Goal: Task Accomplishment & Management: Complete application form

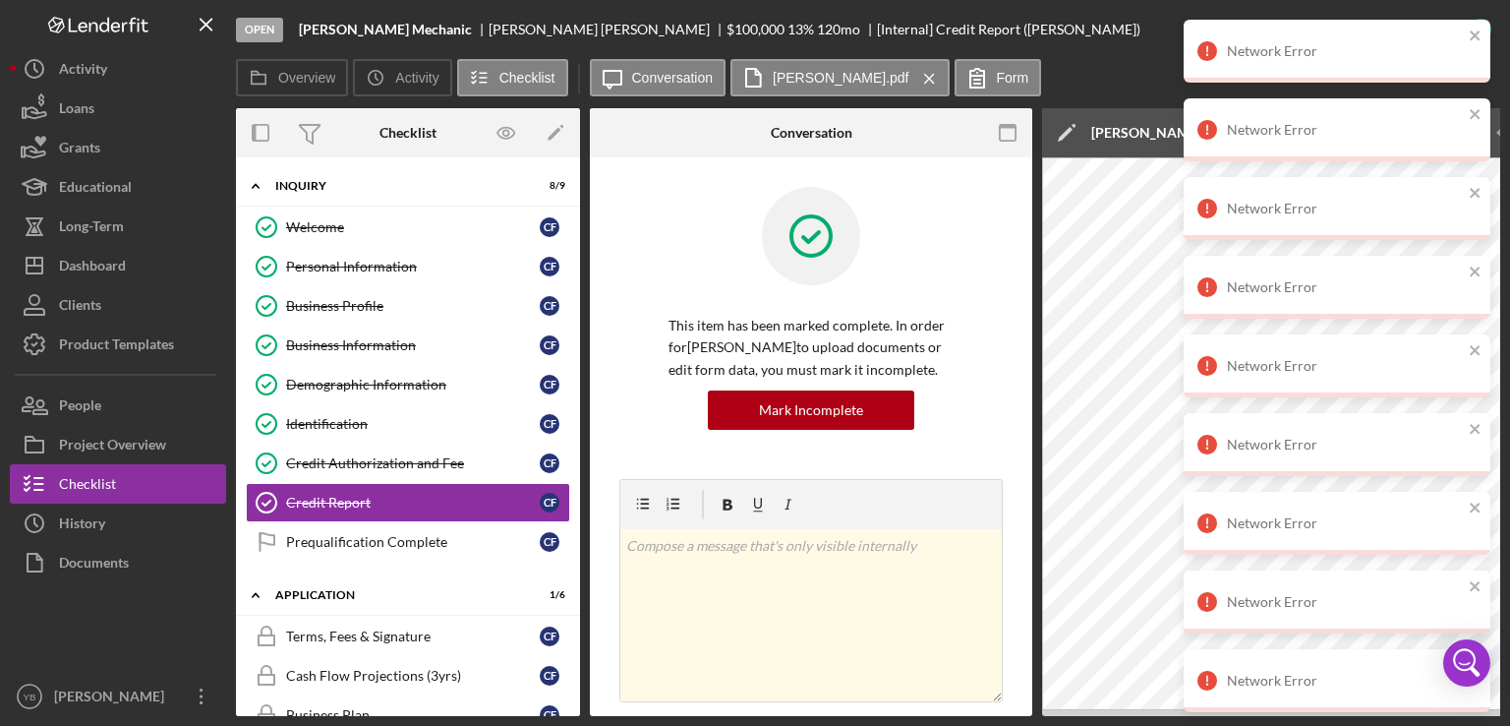
click at [575, 323] on div "Icon/Expander Inquiry 8 / 9 Welcome Welcome C F Personal Information Personal I…" at bounding box center [408, 436] width 344 height 558
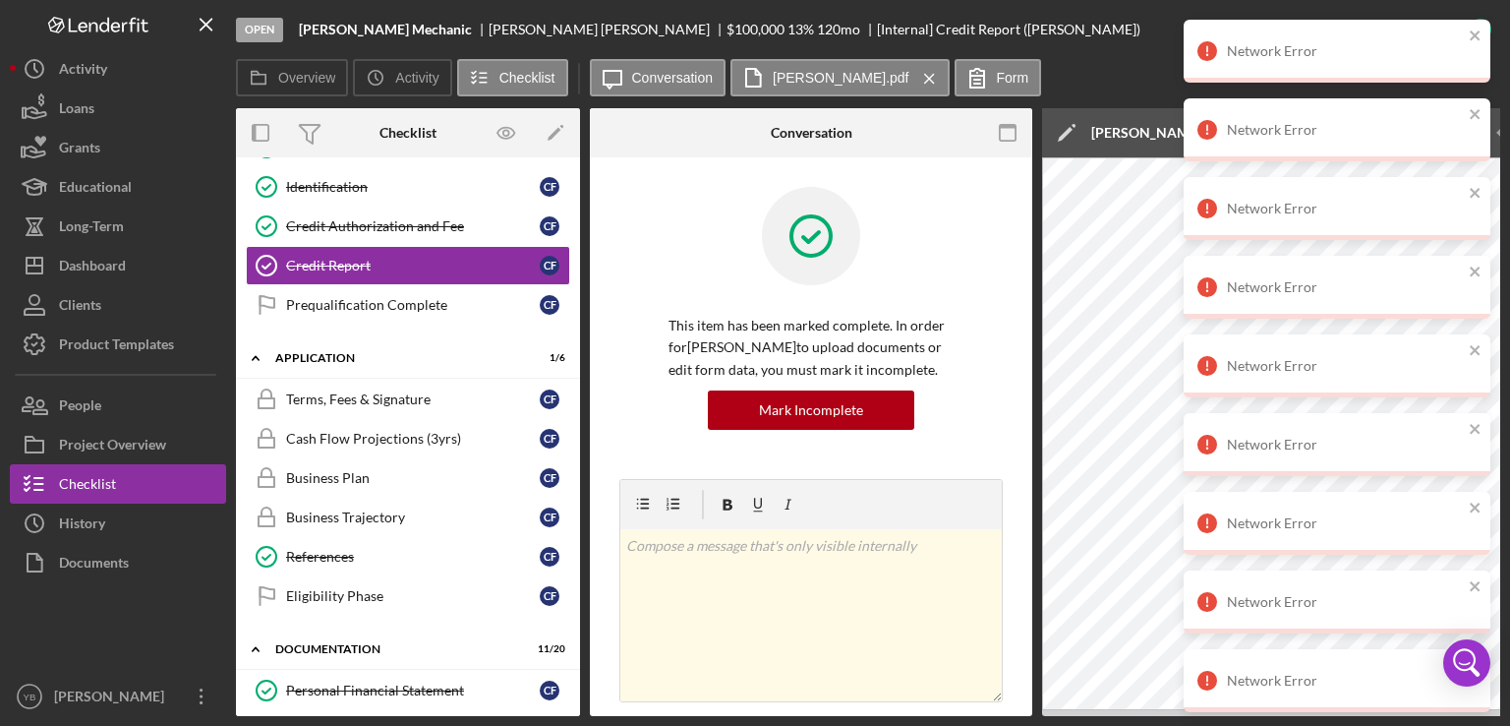
scroll to position [249, 0]
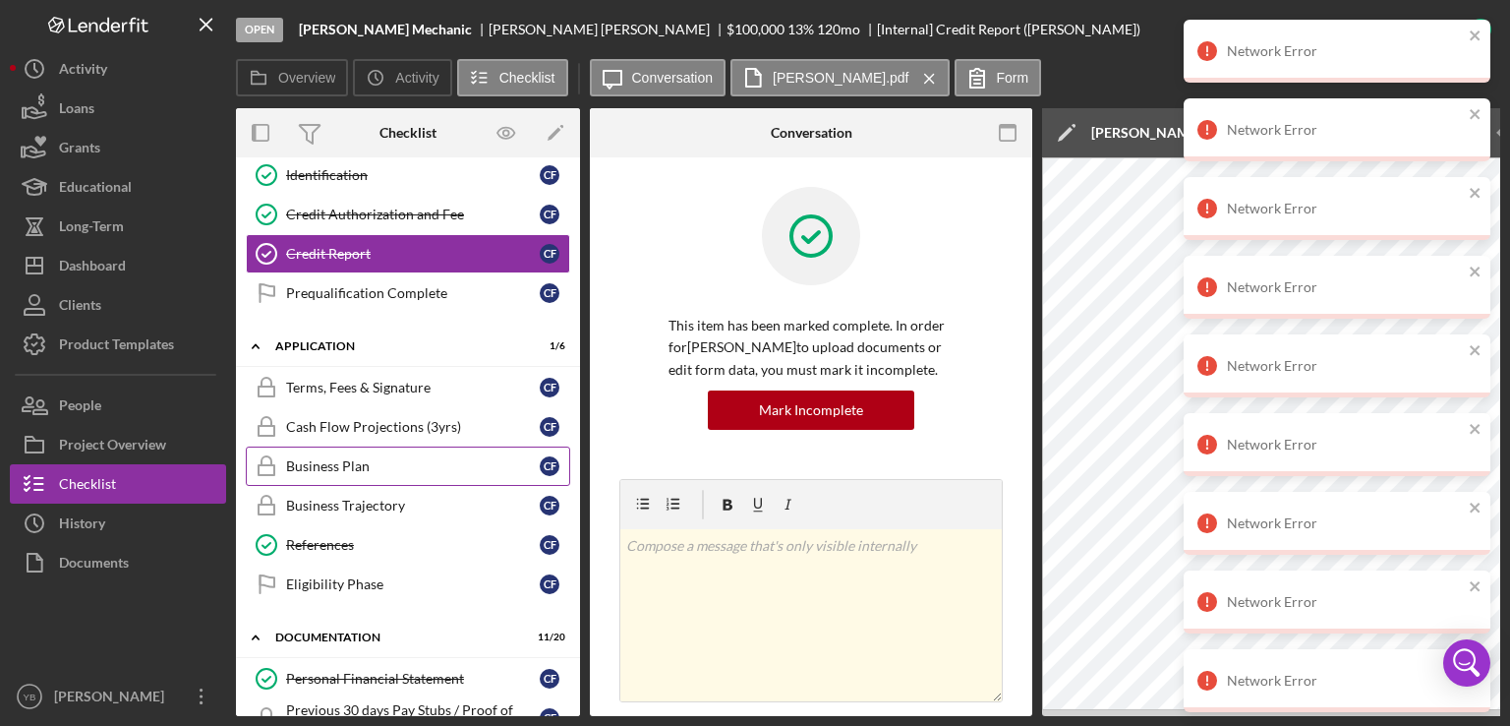
click at [341, 463] on div "Business Plan" at bounding box center [413, 466] width 254 height 16
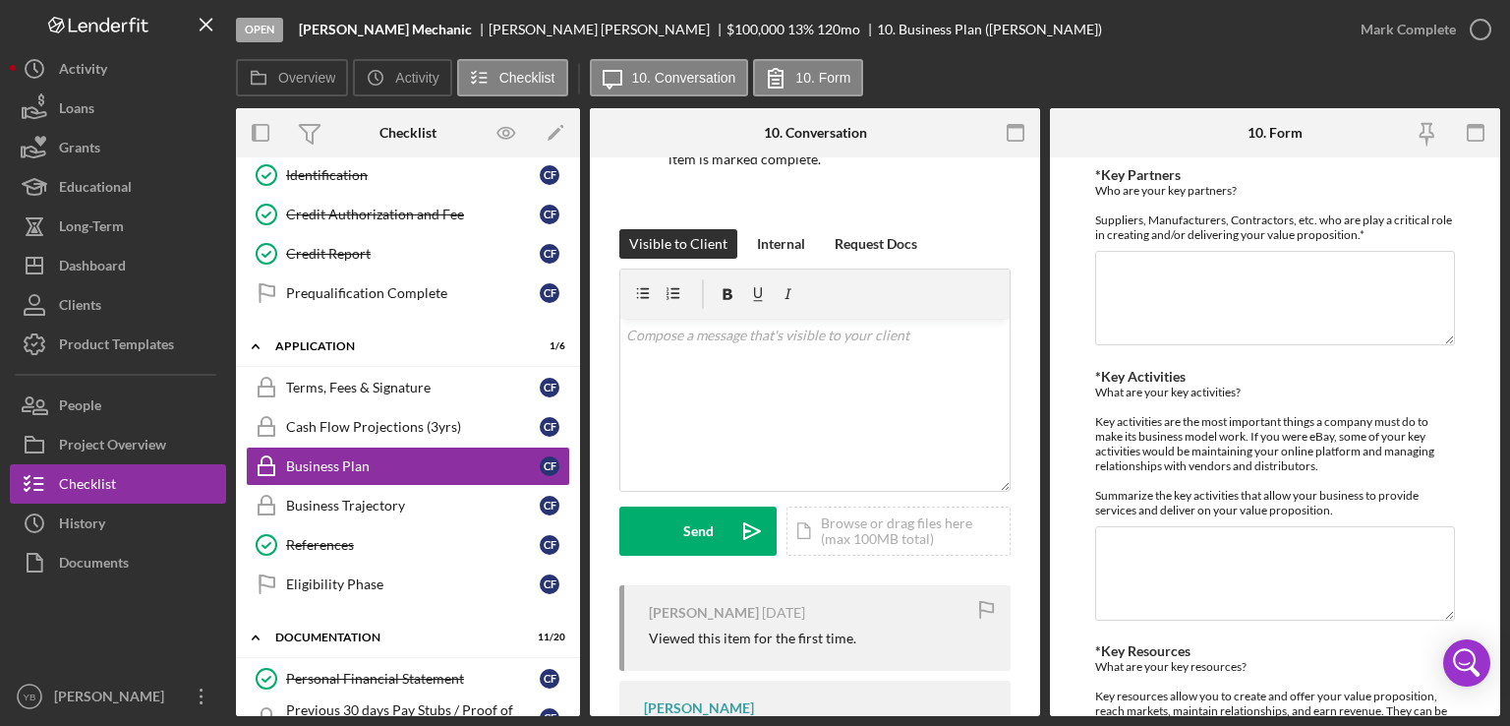
scroll to position [279, 0]
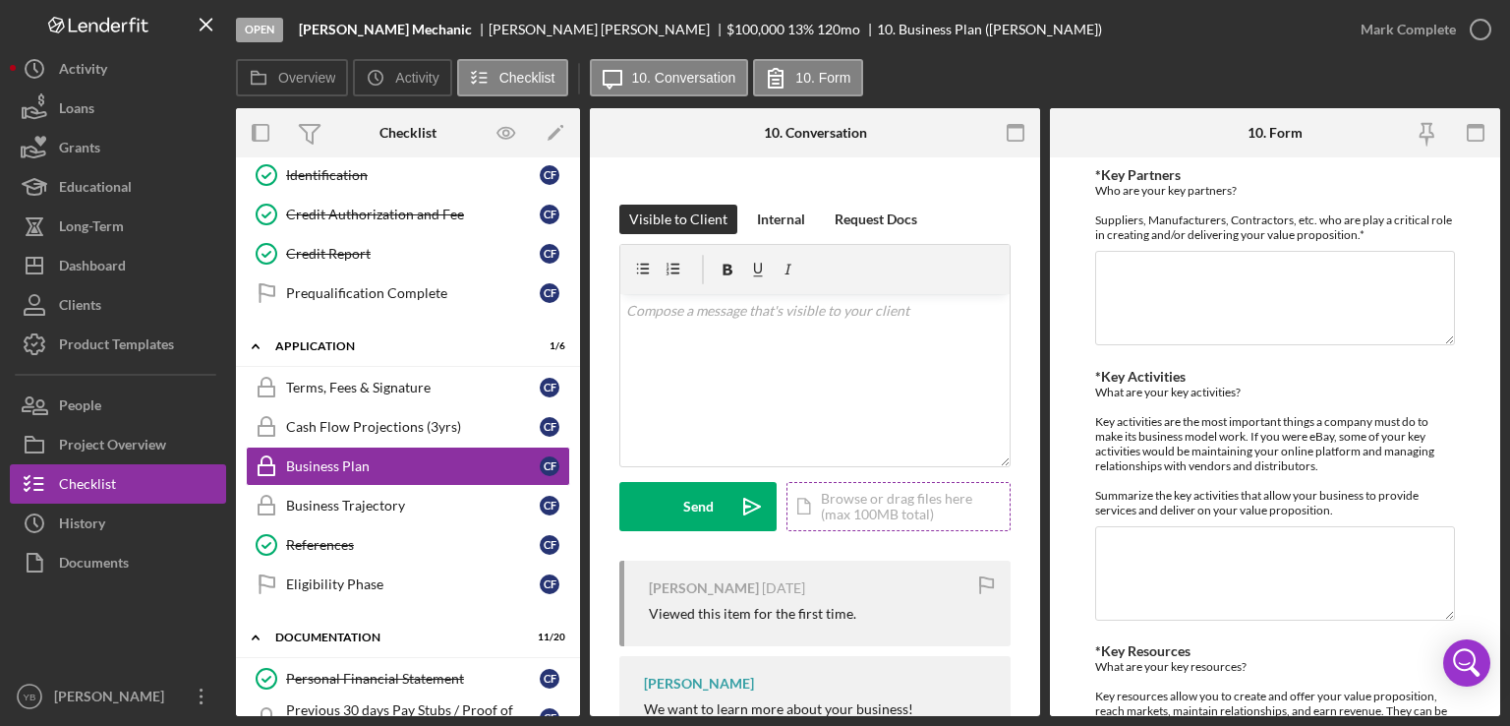
click at [879, 504] on div "Icon/Document Browse or drag files here (max 100MB total) Tap to choose files o…" at bounding box center [898, 506] width 224 height 49
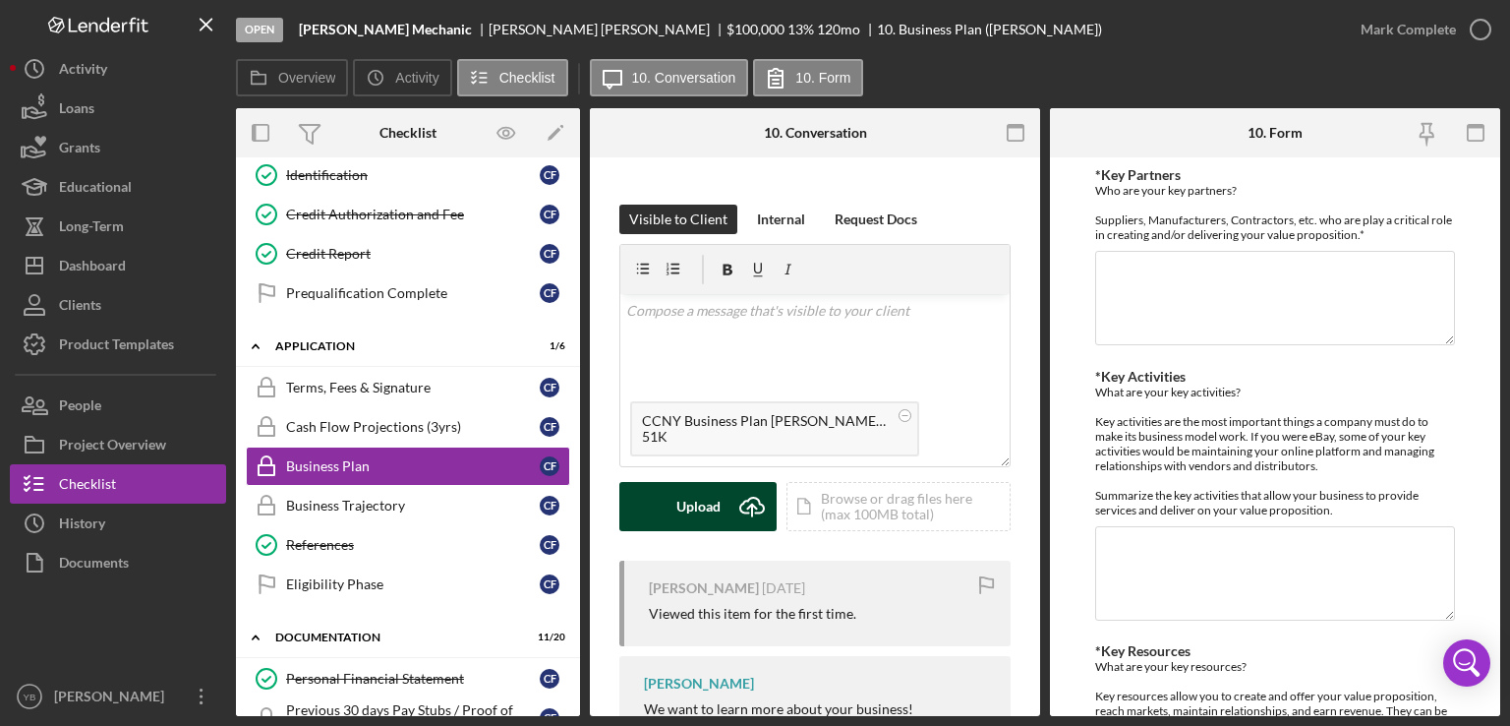
click at [703, 510] on div "Upload" at bounding box center [698, 506] width 44 height 49
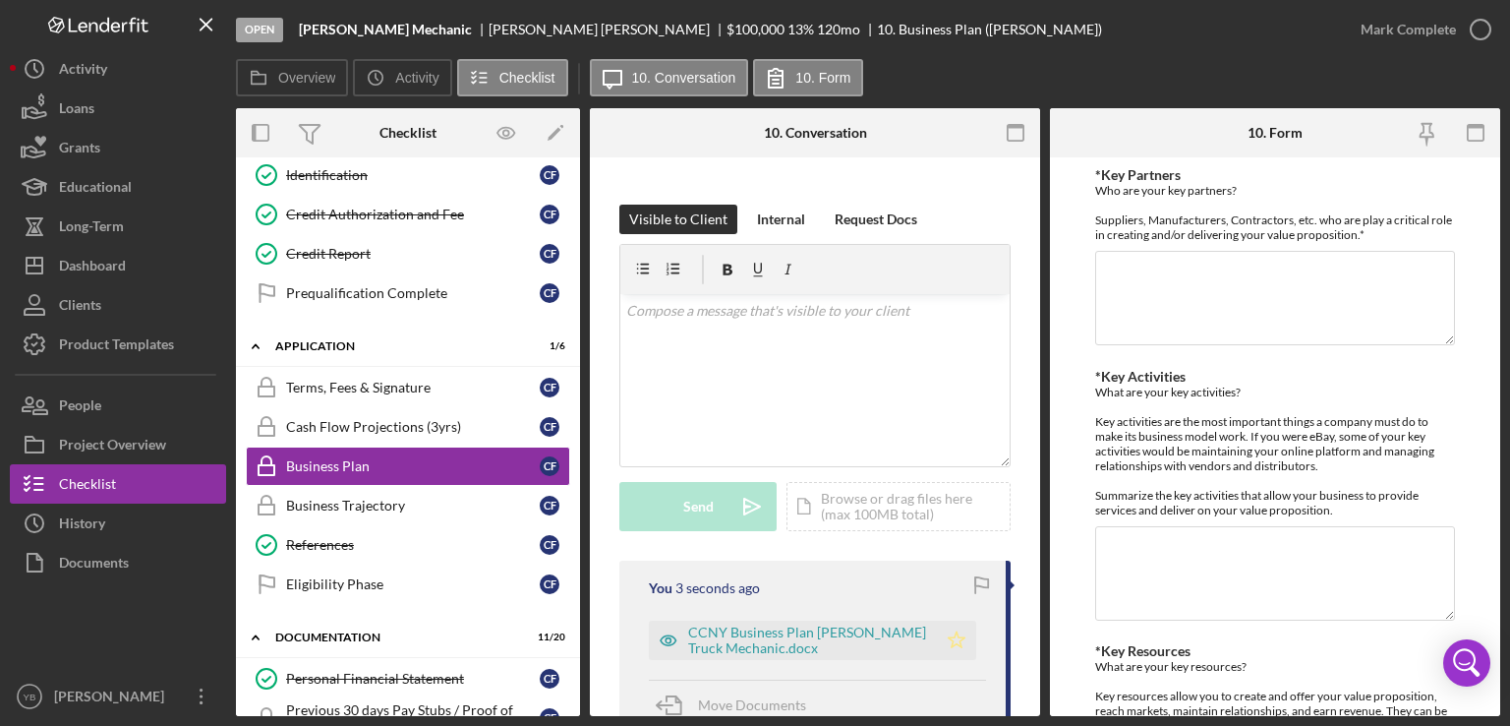
click at [956, 638] on polygon "button" at bounding box center [957, 639] width 17 height 16
click at [1388, 38] on div "Mark Complete" at bounding box center [1408, 29] width 95 height 39
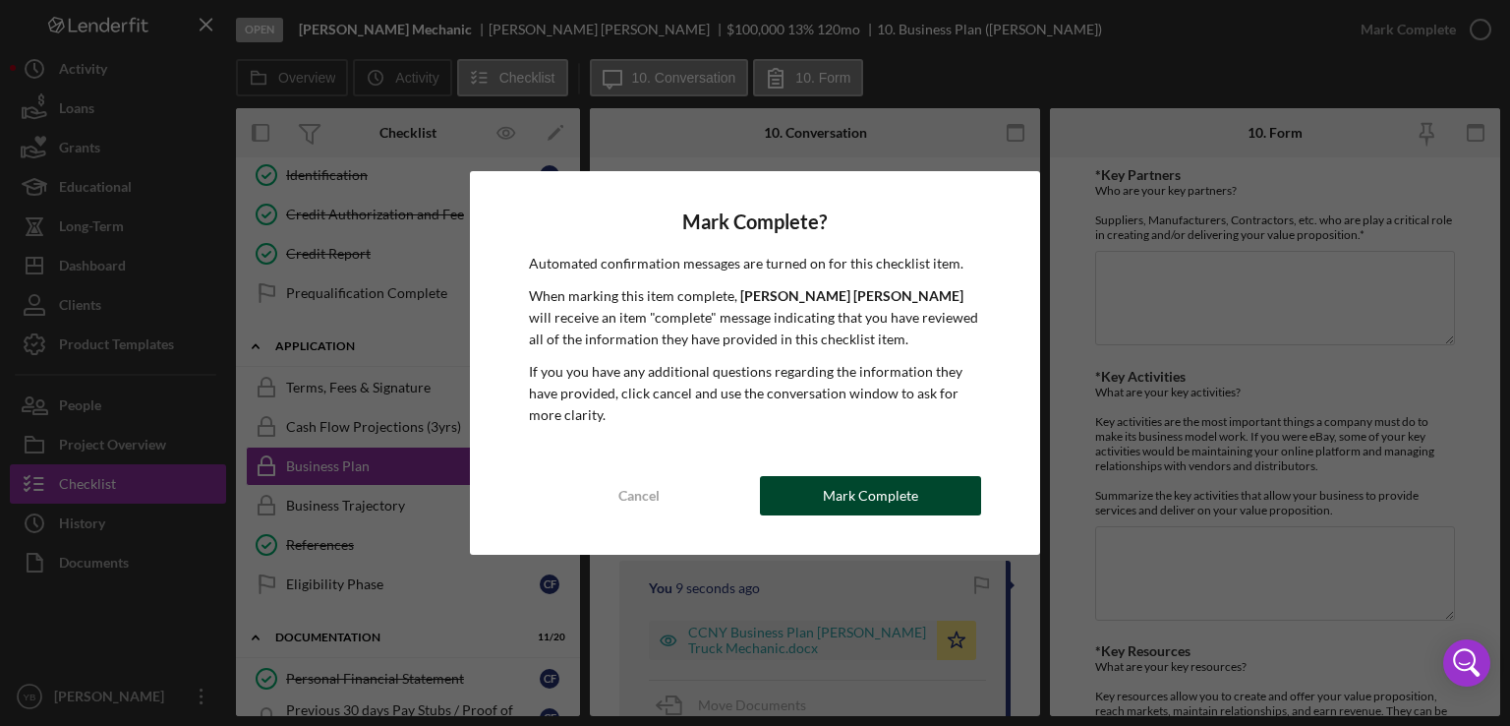
click at [881, 507] on div "Mark Complete" at bounding box center [870, 495] width 95 height 39
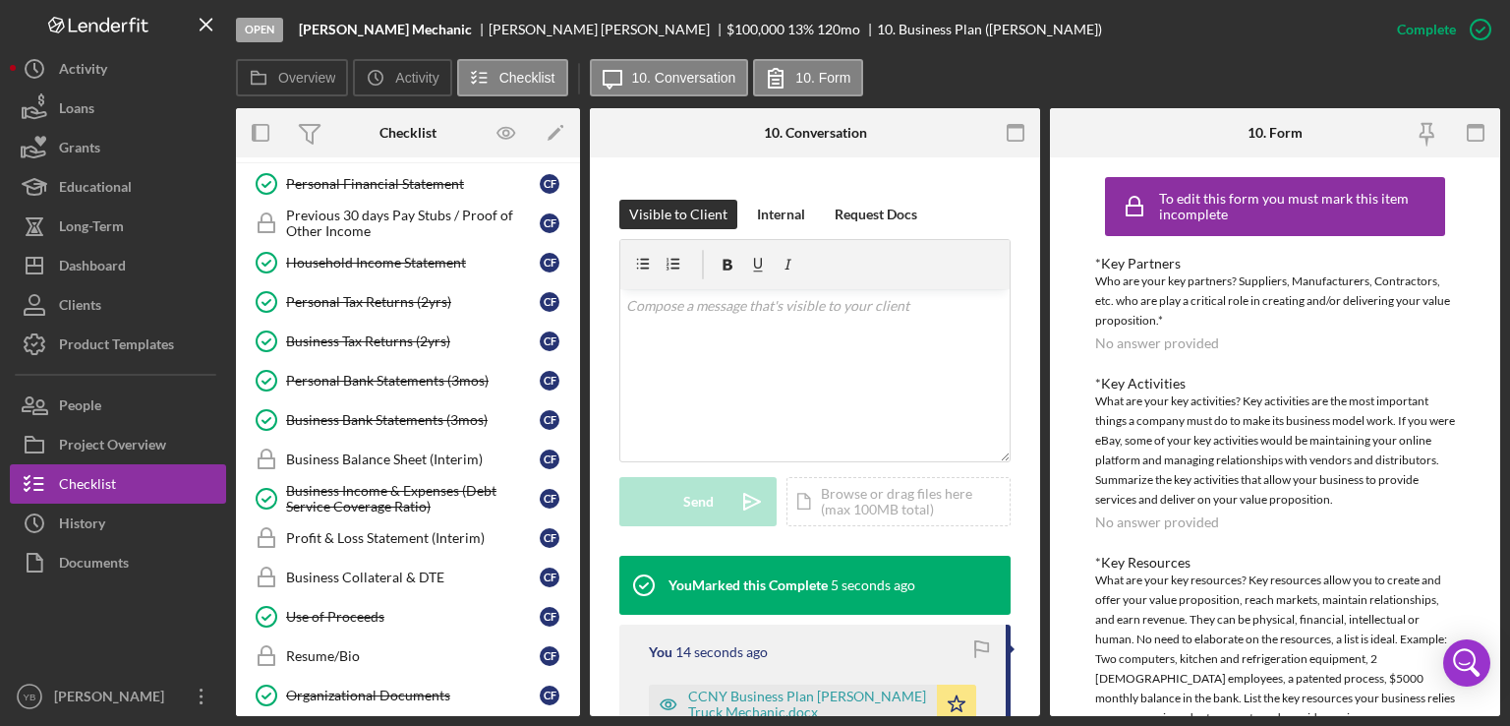
scroll to position [746, 0]
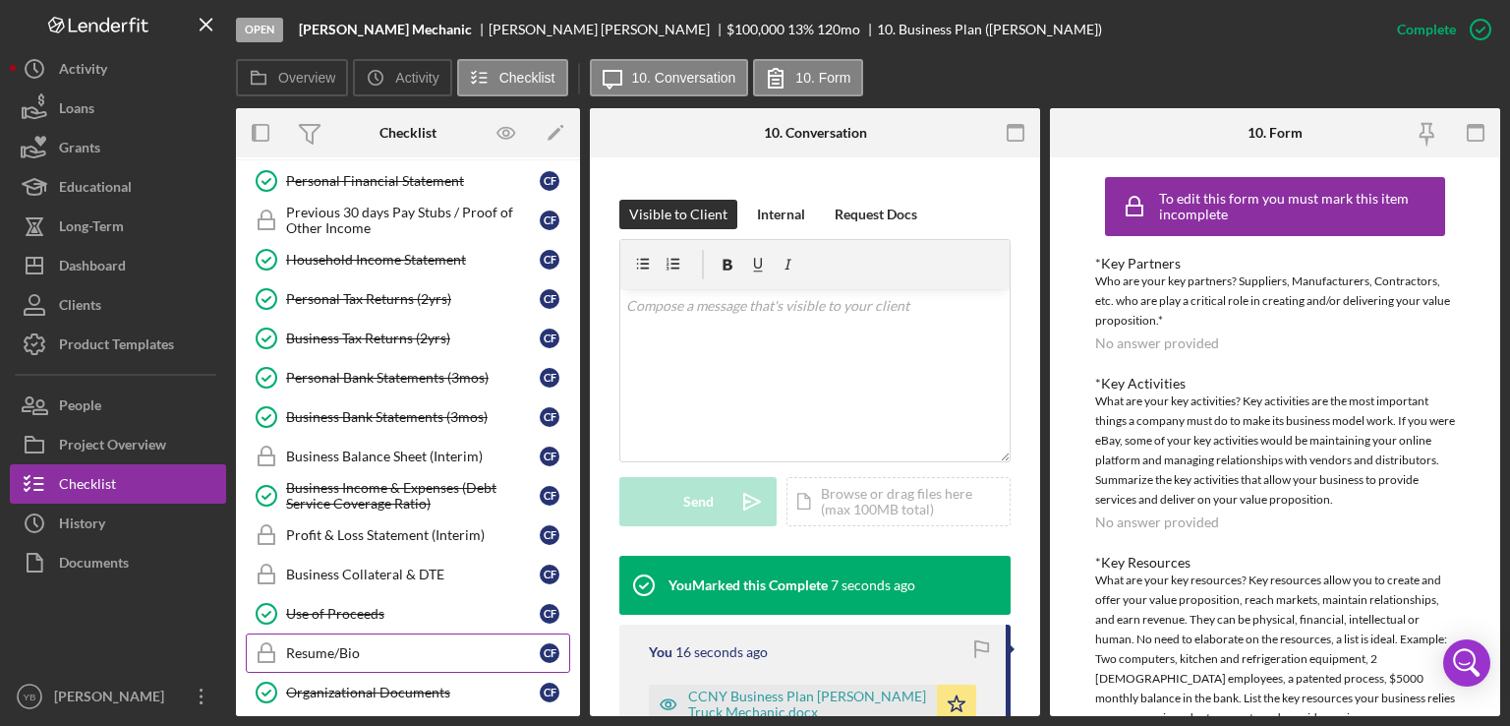
click at [308, 645] on div "Resume/Bio" at bounding box center [413, 653] width 254 height 16
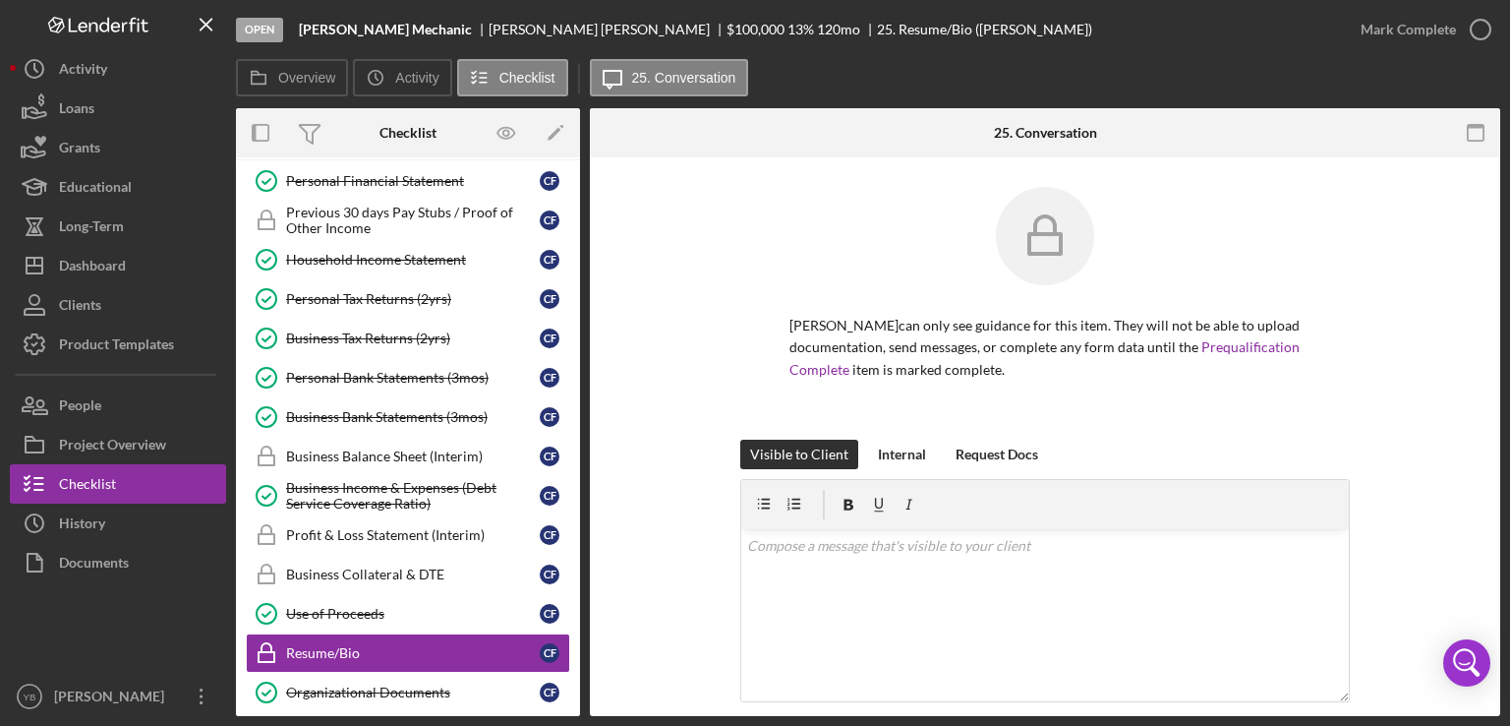
click at [701, 319] on div "[PERSON_NAME] can only see guidance for this item. They will not be able to upl…" at bounding box center [1044, 313] width 851 height 253
drag, startPoint x: 581, startPoint y: 418, endPoint x: 576, endPoint y: 575, distance: 157.4
click at [576, 575] on div "Overview Internal Workflow Stage Open Icon/Dropdown Arrow Archive (can unarchiv…" at bounding box center [868, 412] width 1264 height 608
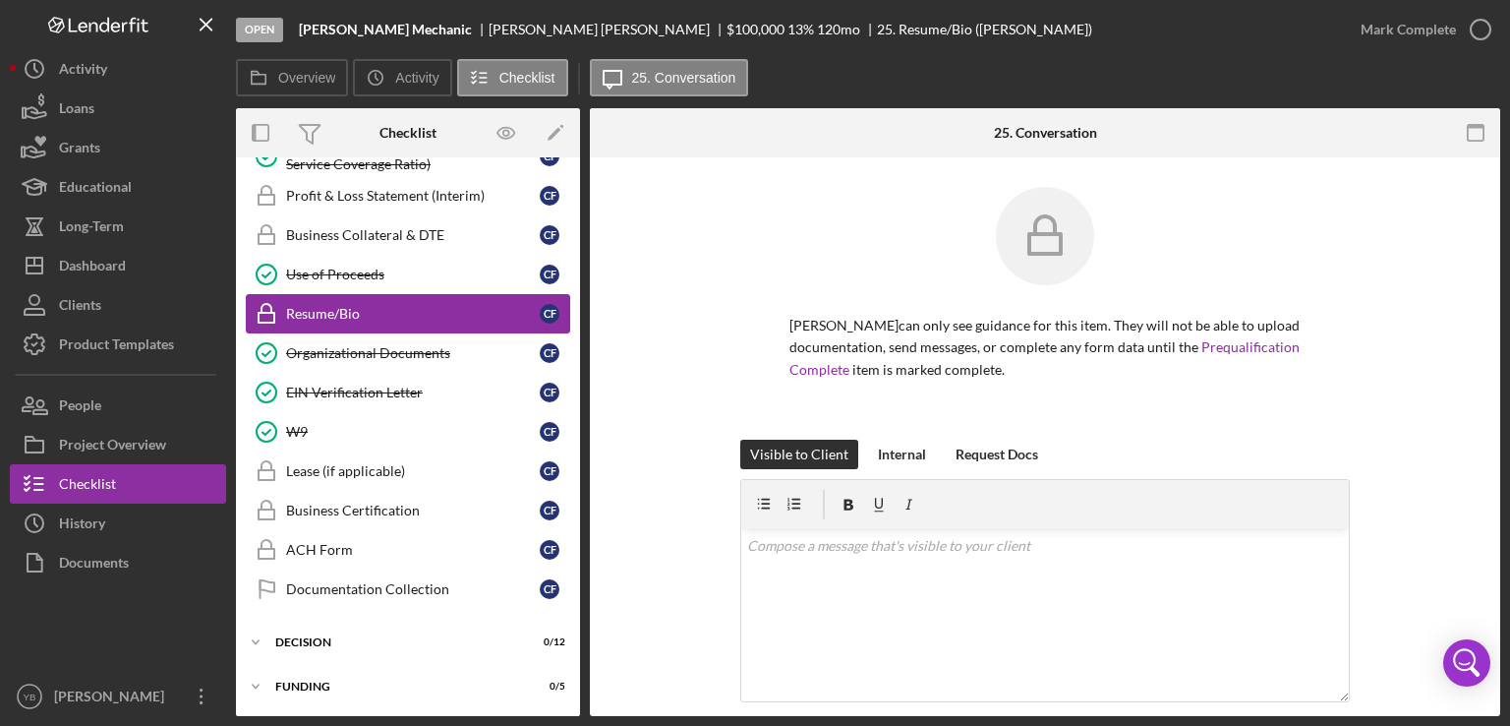
click at [353, 294] on link "Resume/Bio Resume/Bio C F" at bounding box center [408, 313] width 324 height 39
click at [331, 306] on div "Resume/Bio" at bounding box center [413, 314] width 254 height 16
click at [1386, 339] on div "[PERSON_NAME] can only see guidance for this item. They will not be able to upl…" at bounding box center [1044, 313] width 851 height 253
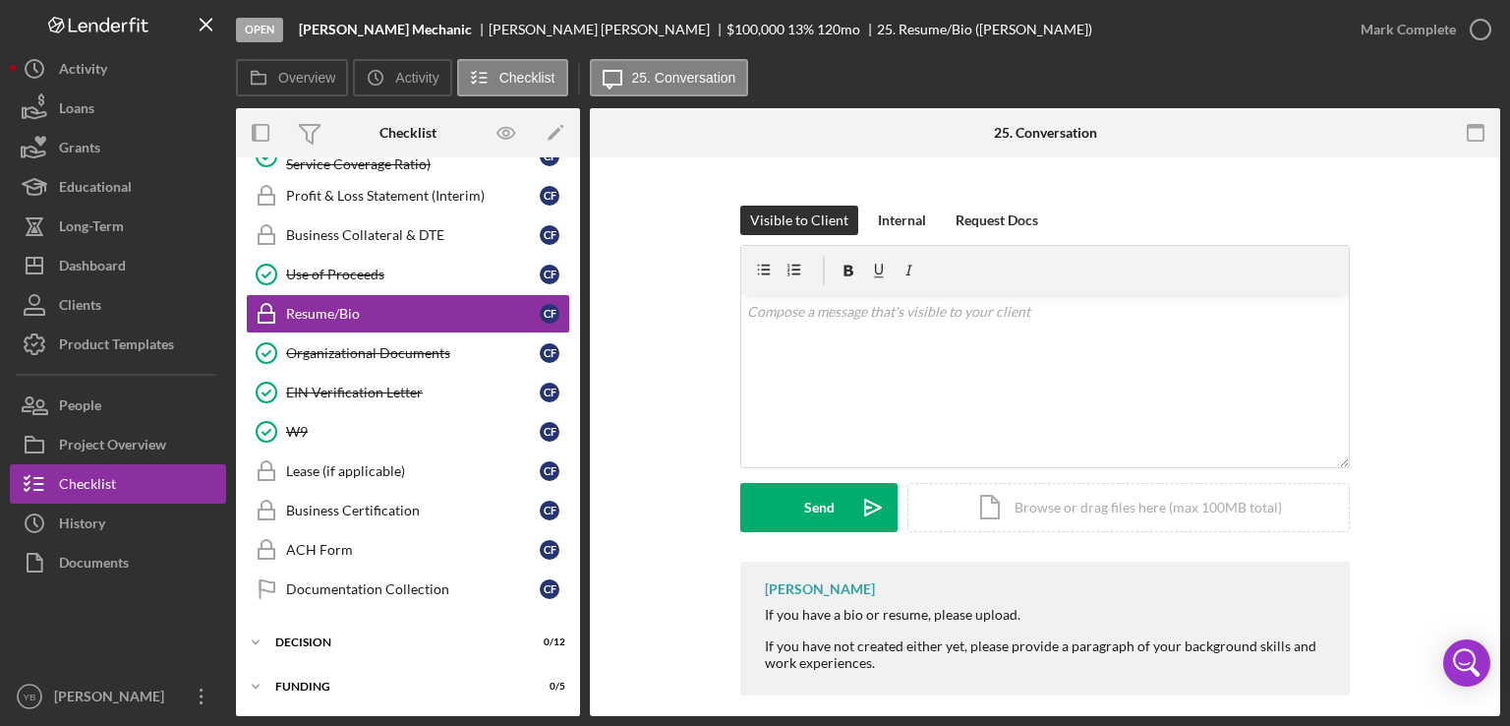
scroll to position [252, 0]
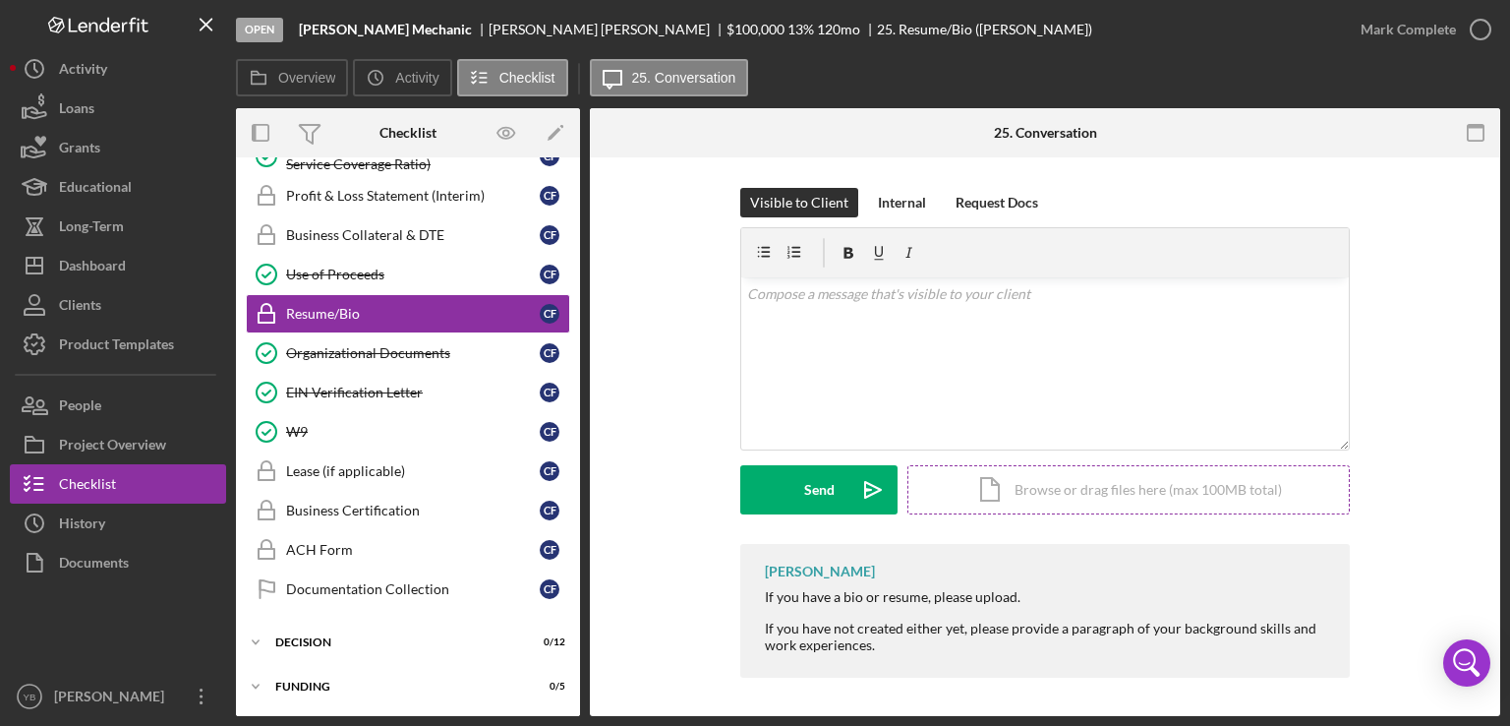
click at [1174, 480] on div "Icon/Document Browse or drag files here (max 100MB total) Tap to choose files o…" at bounding box center [1128, 489] width 442 height 49
click at [816, 492] on div "Upload" at bounding box center [819, 489] width 44 height 49
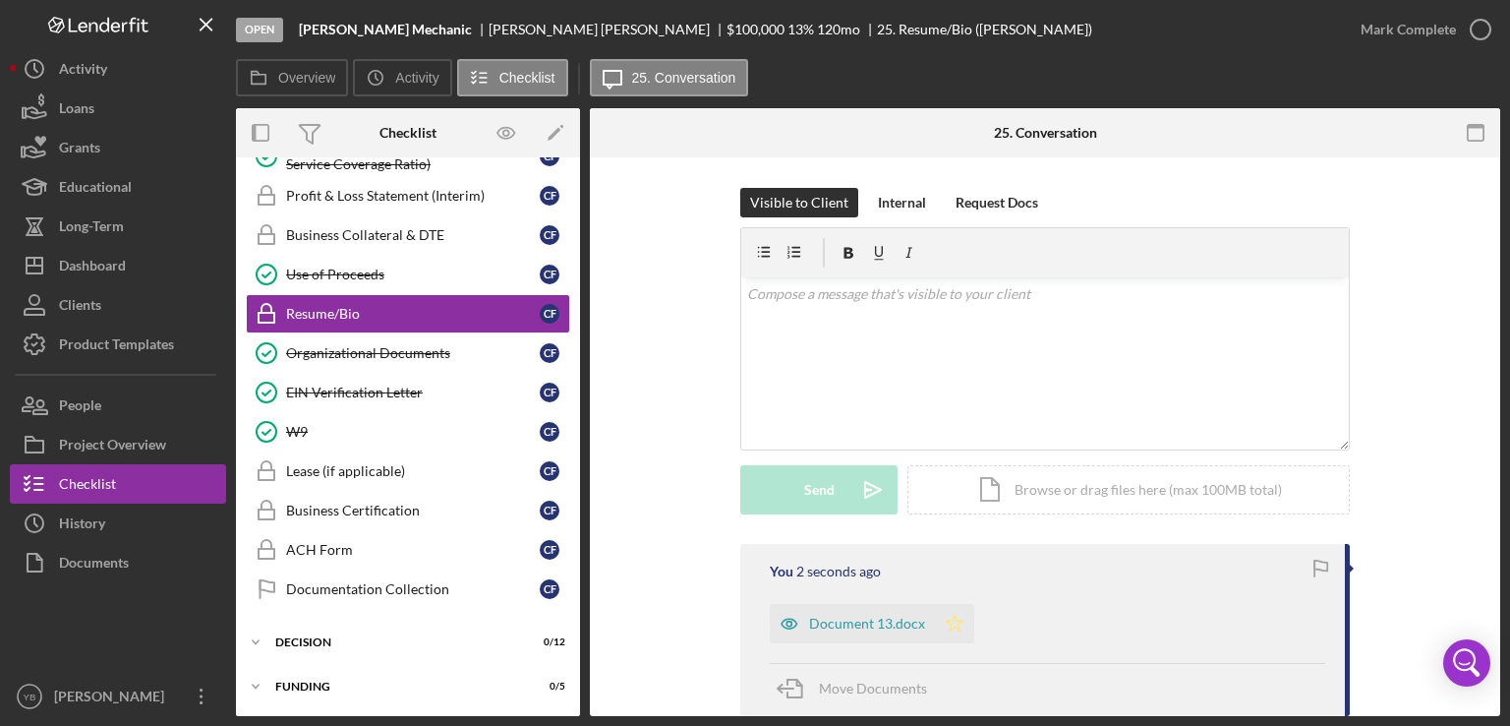
click at [952, 622] on icon "Icon/Star" at bounding box center [954, 623] width 39 height 39
click at [1383, 27] on div "Mark Complete" at bounding box center [1408, 29] width 95 height 39
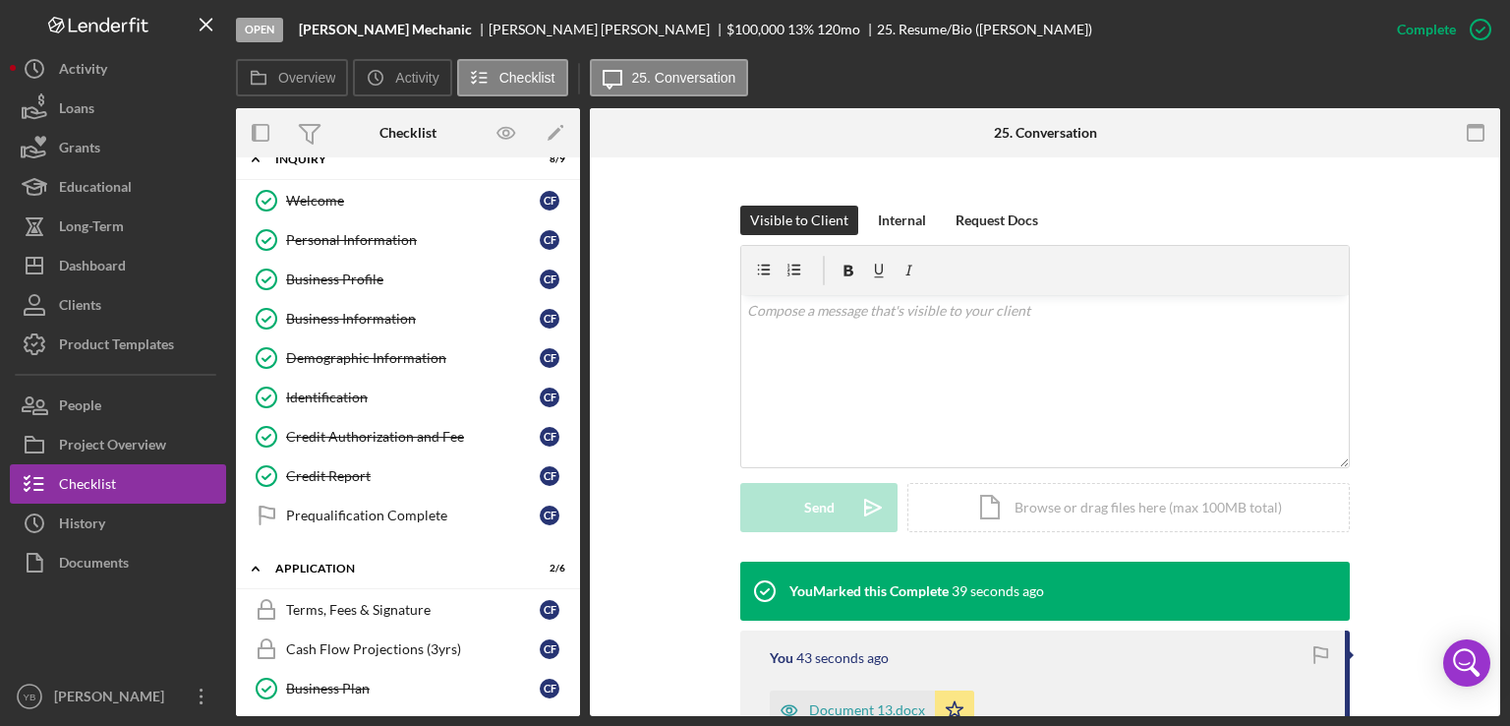
scroll to position [4, 0]
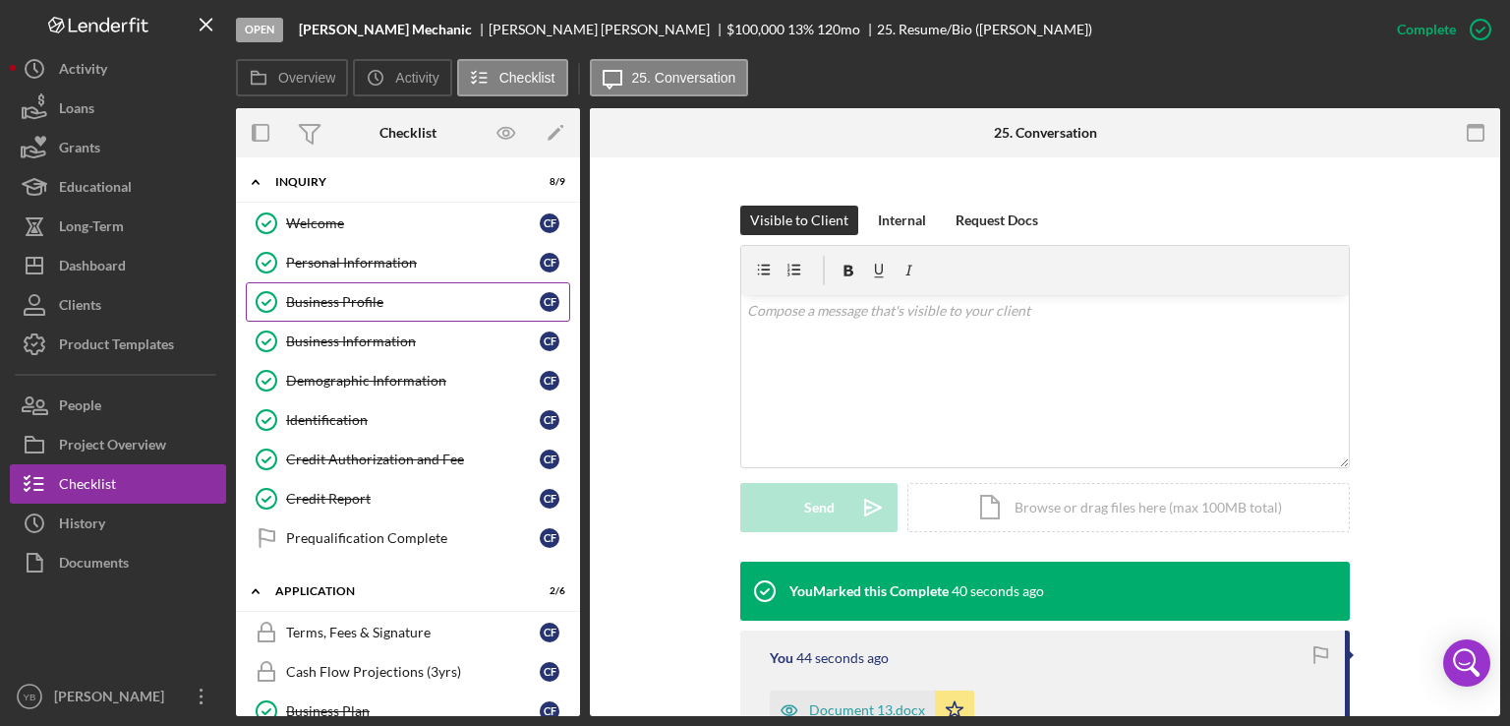
click at [365, 302] on div "Business Profile" at bounding box center [413, 302] width 254 height 16
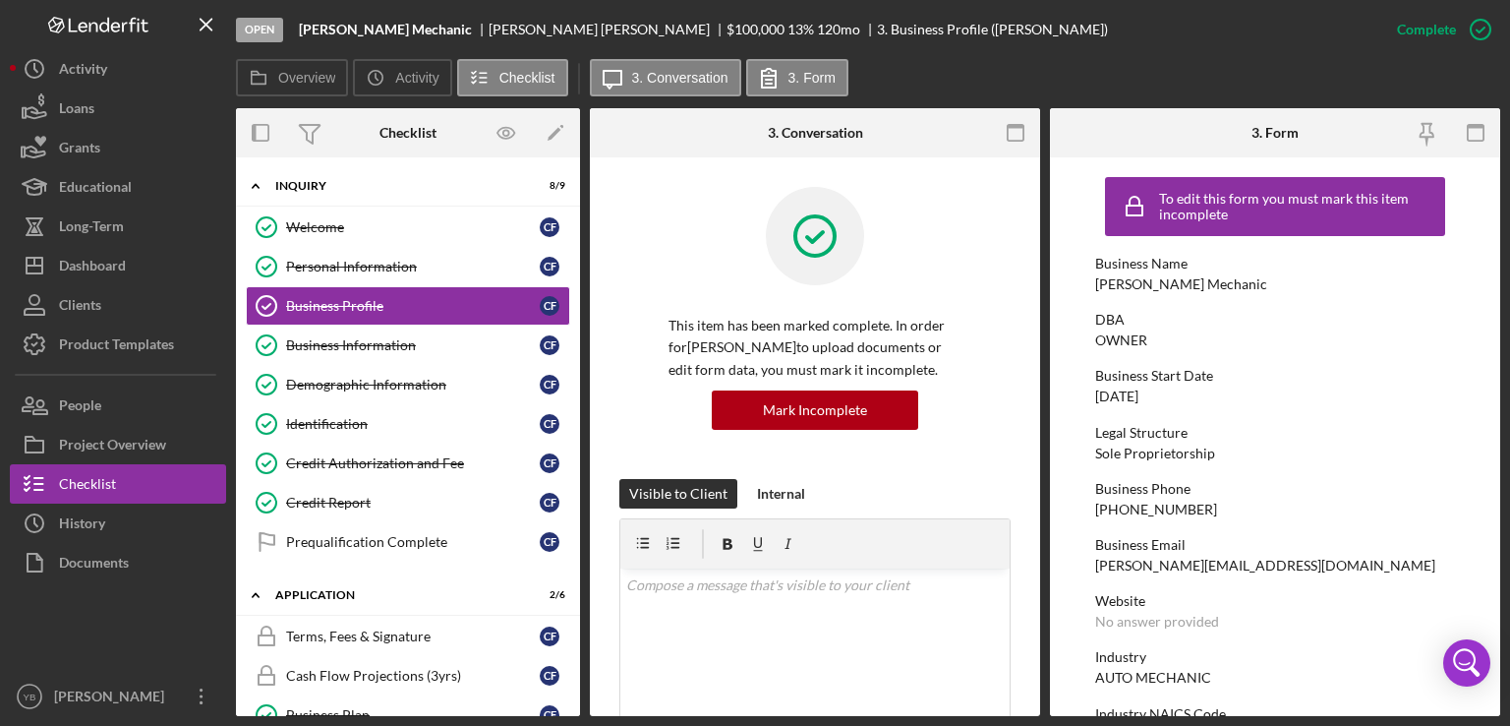
click at [578, 331] on div "Overview Internal Workflow Stage Open Icon/Dropdown Arrow Archive (can unarchiv…" at bounding box center [868, 412] width 1264 height 608
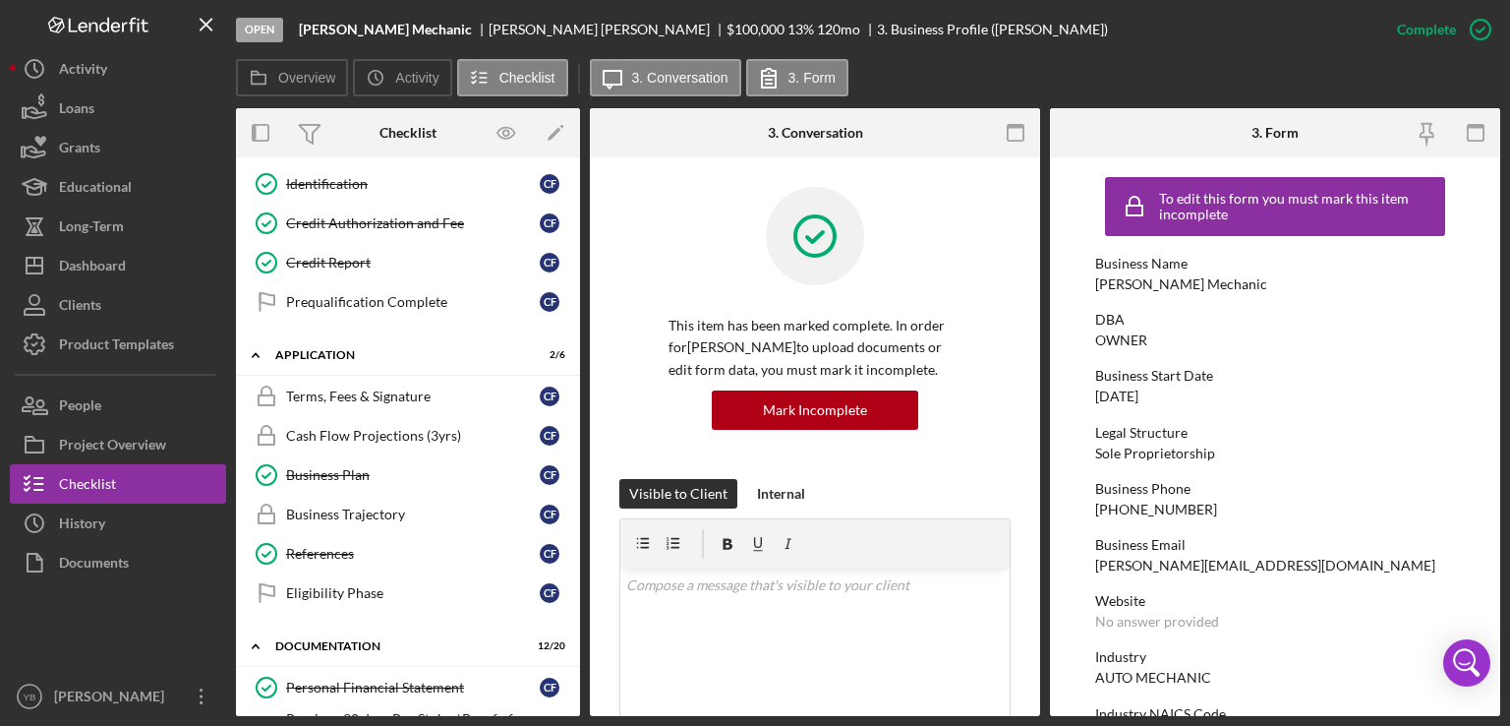
scroll to position [242, 0]
click at [358, 470] on div "Business Plan" at bounding box center [413, 473] width 254 height 16
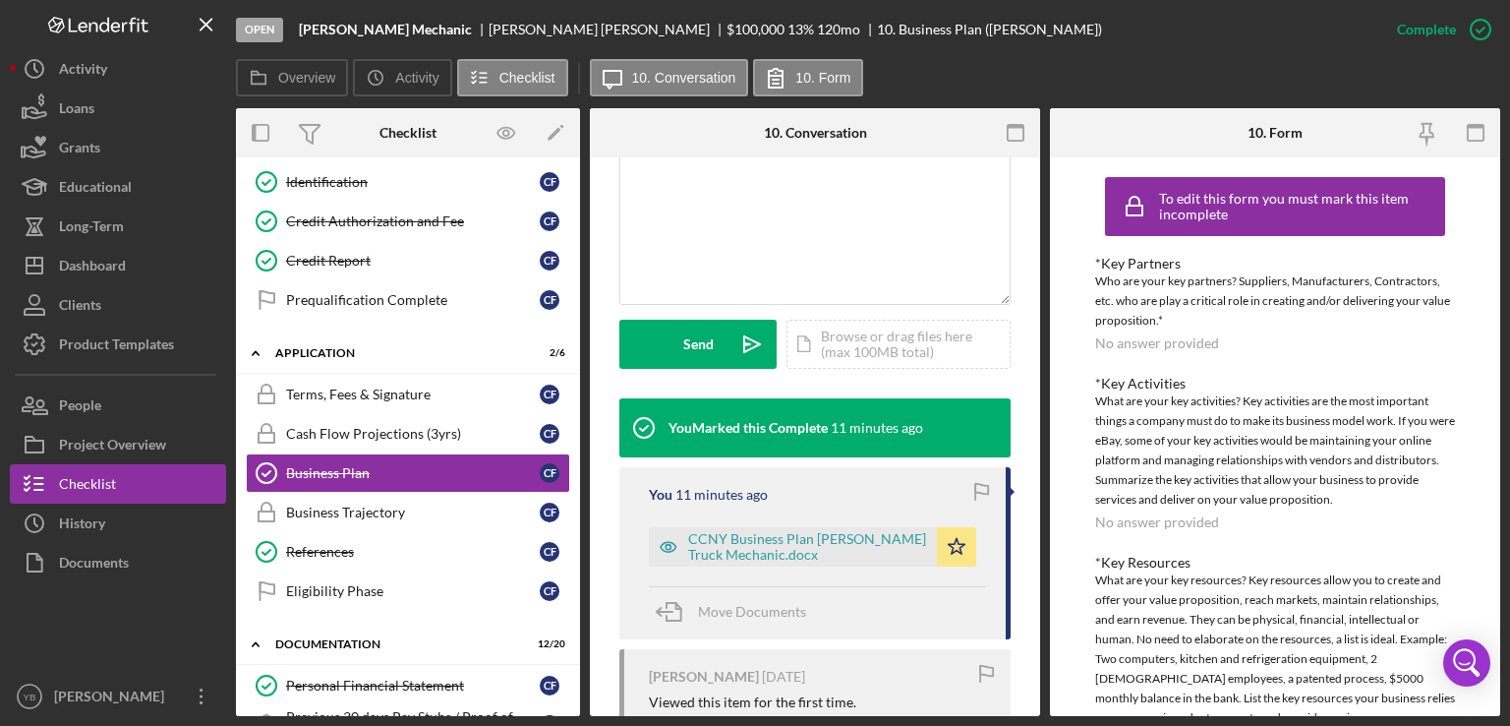
scroll to position [439, 0]
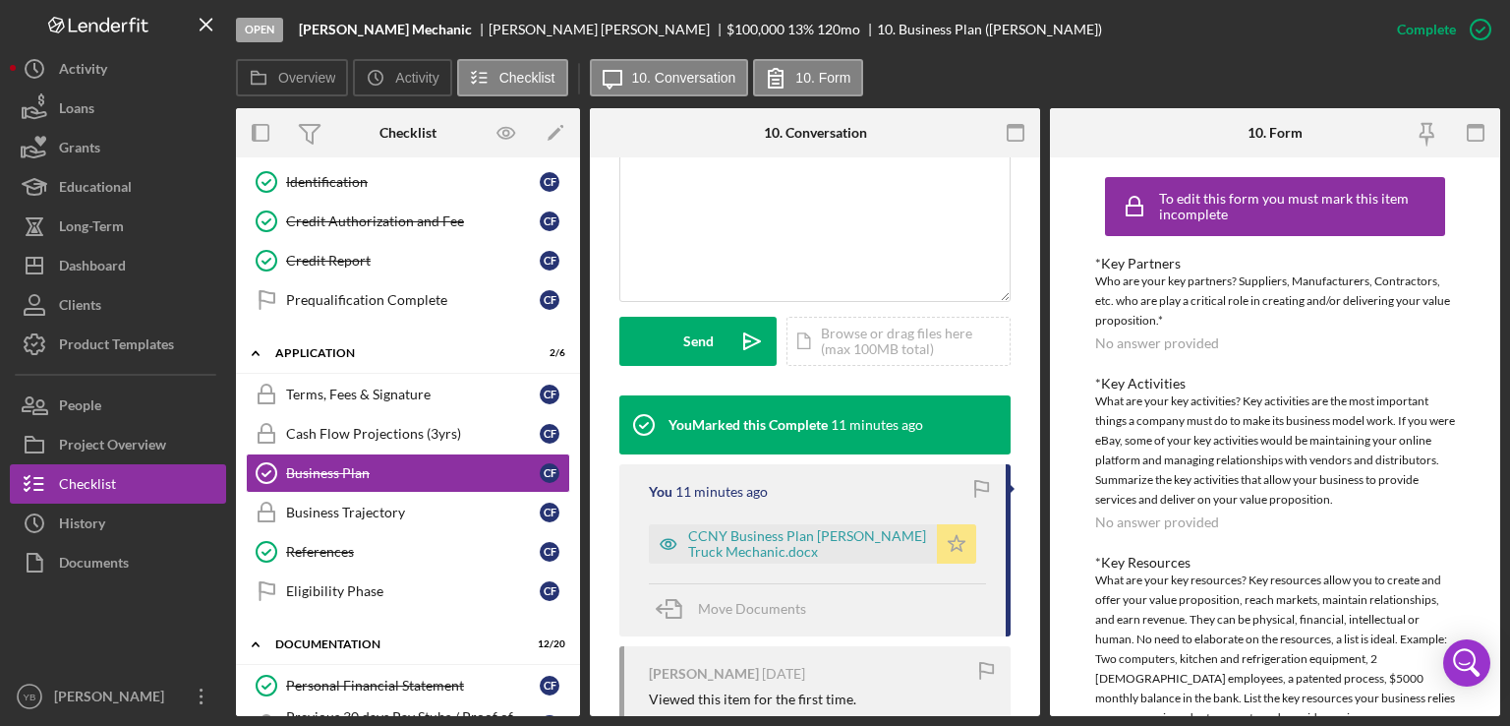
click at [949, 551] on polygon "button" at bounding box center [957, 543] width 17 height 16
click at [900, 359] on div "Icon/Document Browse or drag files here (max 100MB total) Tap to choose files o…" at bounding box center [898, 341] width 224 height 49
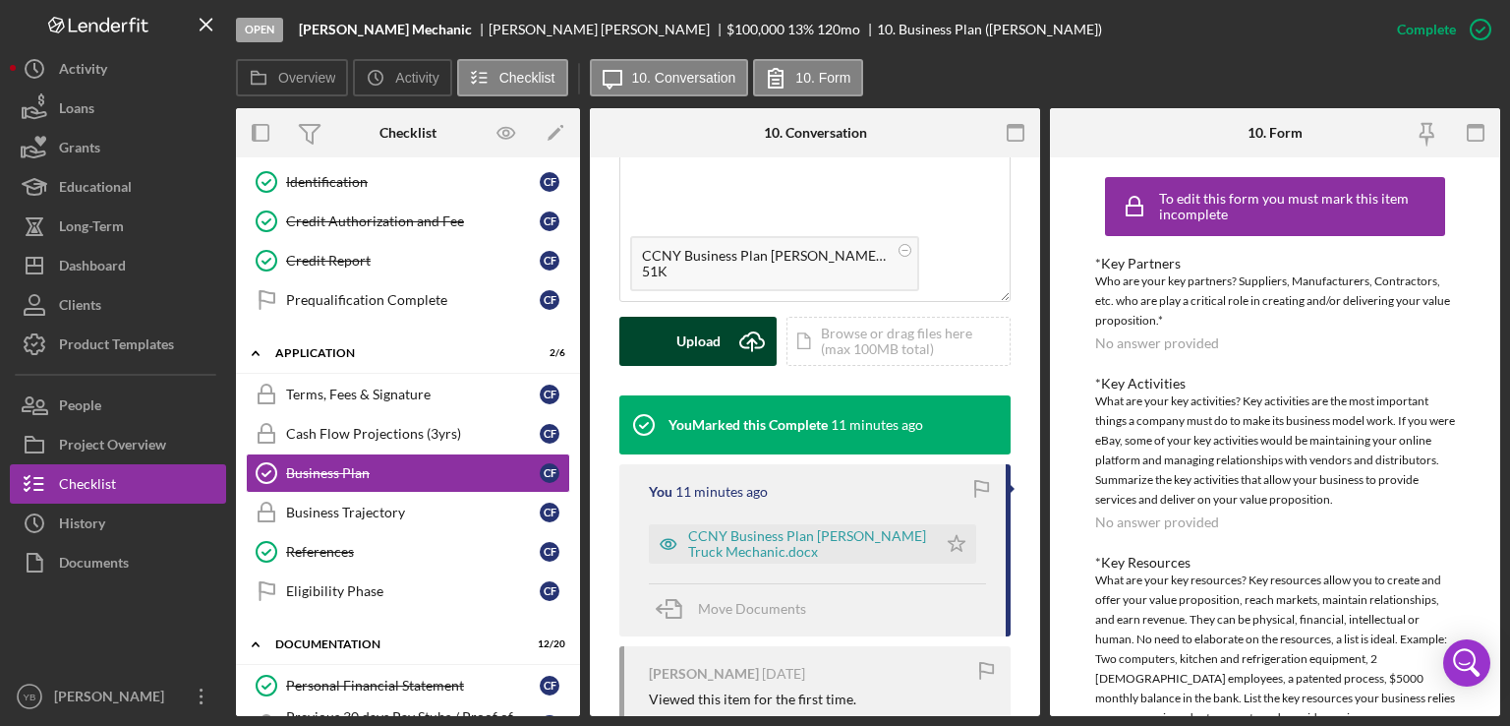
click at [691, 366] on div "Upload" at bounding box center [698, 341] width 44 height 49
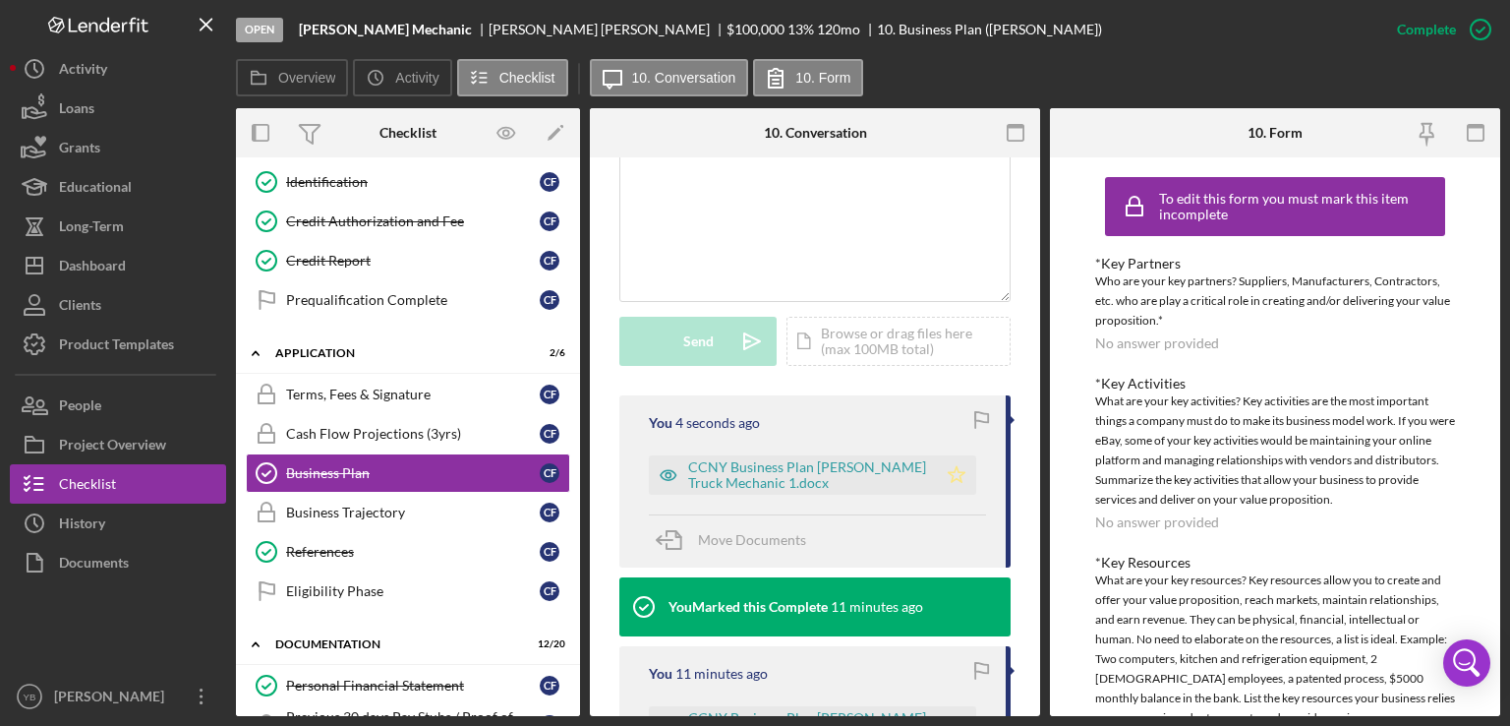
click at [955, 482] on polygon "button" at bounding box center [957, 474] width 17 height 16
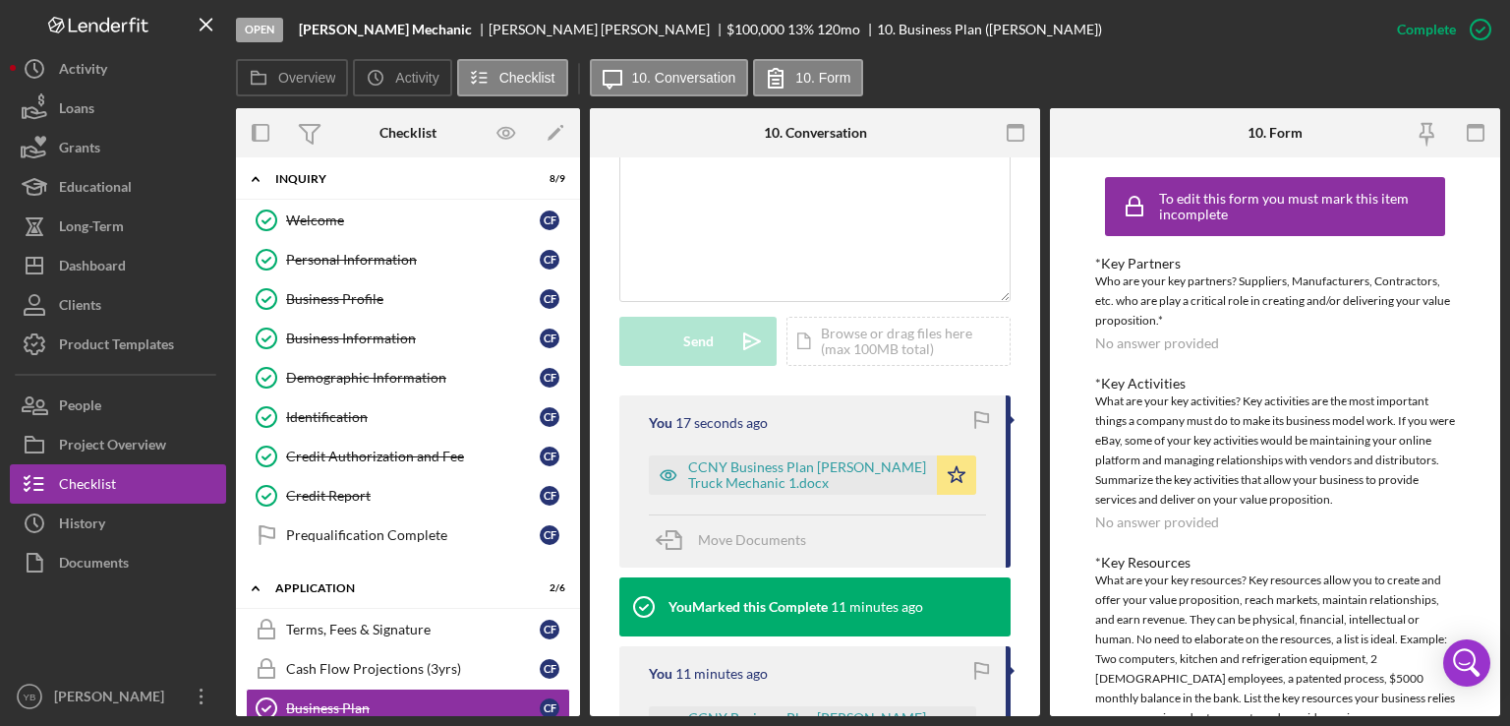
scroll to position [0, 0]
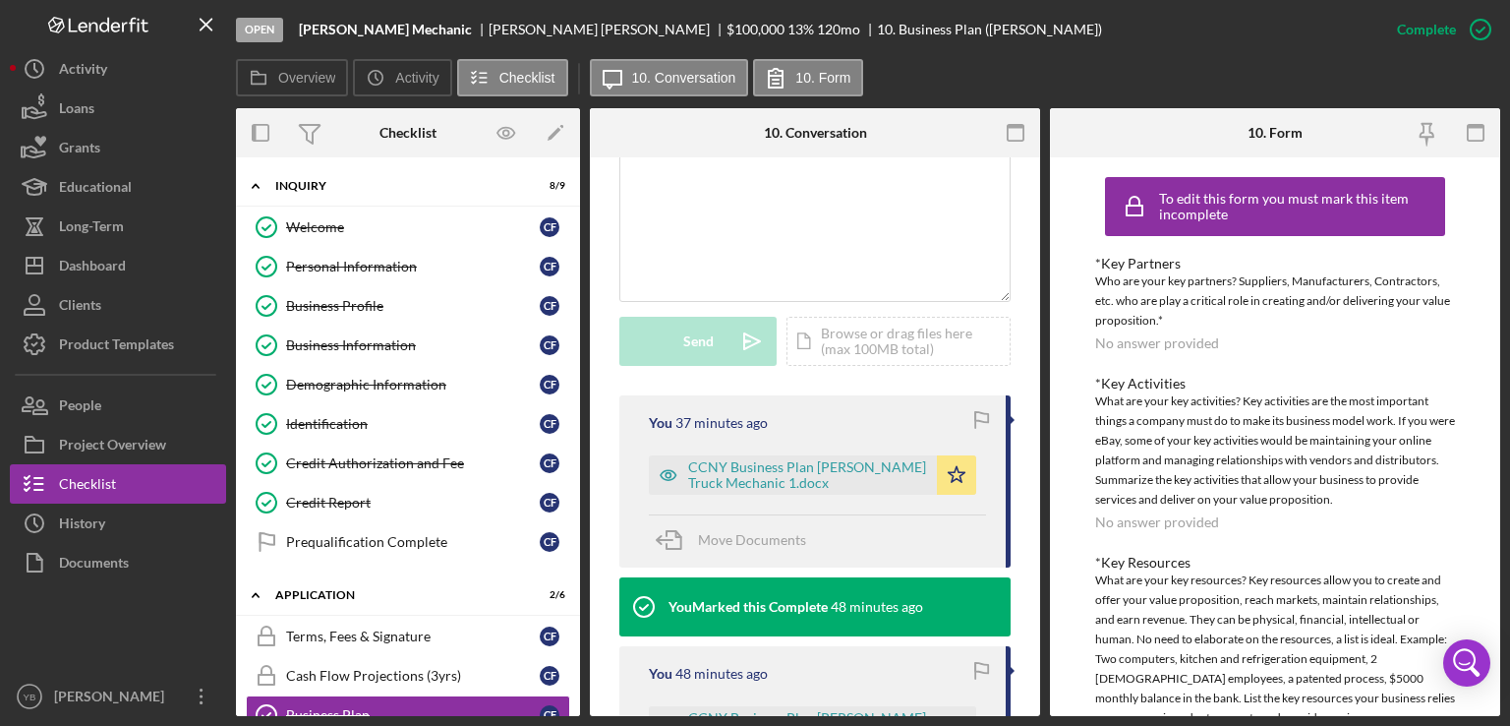
click at [574, 331] on div "Overview Internal Workflow Stage Open Icon/Dropdown Arrow Archive (can unarchiv…" at bounding box center [868, 412] width 1264 height 608
click at [105, 113] on button "Loans" at bounding box center [118, 107] width 216 height 39
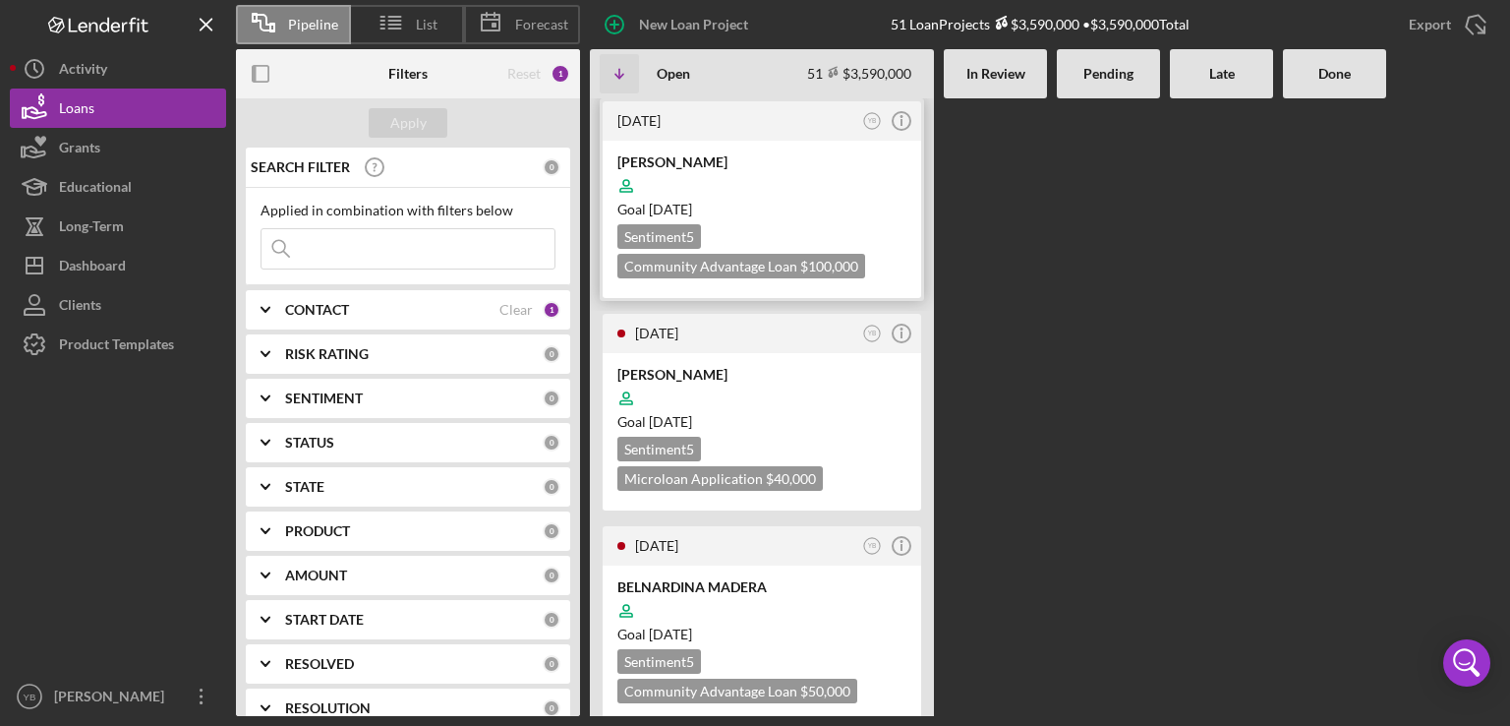
click at [779, 191] on div at bounding box center [761, 185] width 289 height 37
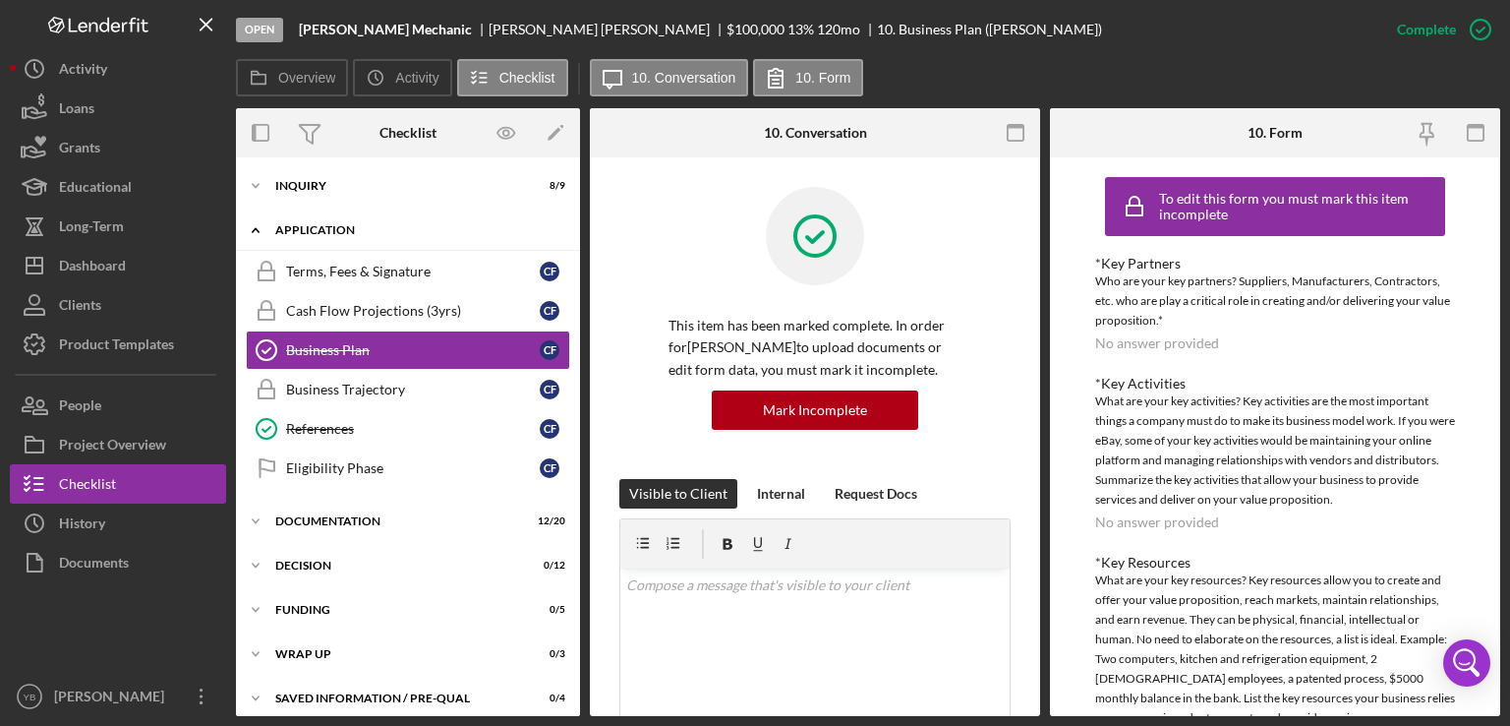
click at [332, 233] on div "Application" at bounding box center [415, 230] width 280 height 12
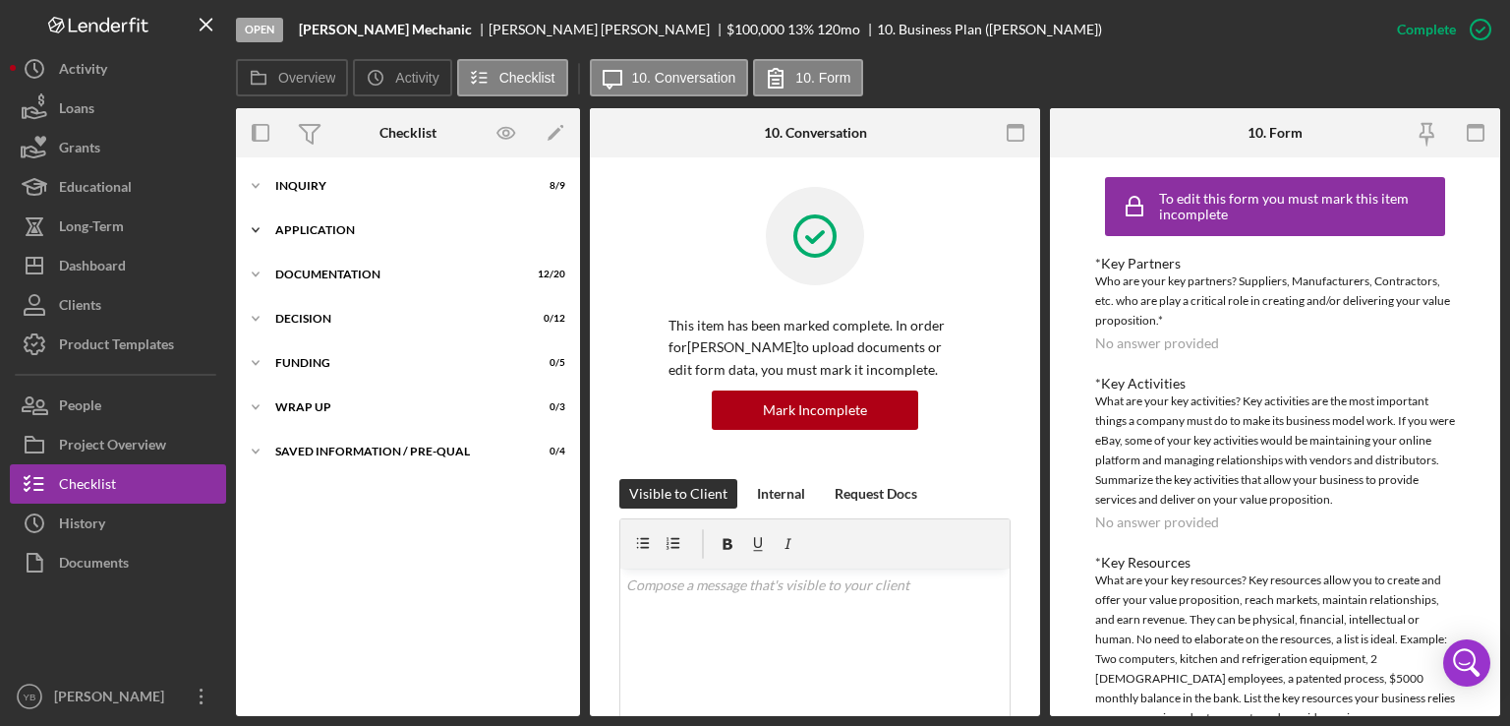
click at [332, 233] on div "Application" at bounding box center [415, 230] width 280 height 12
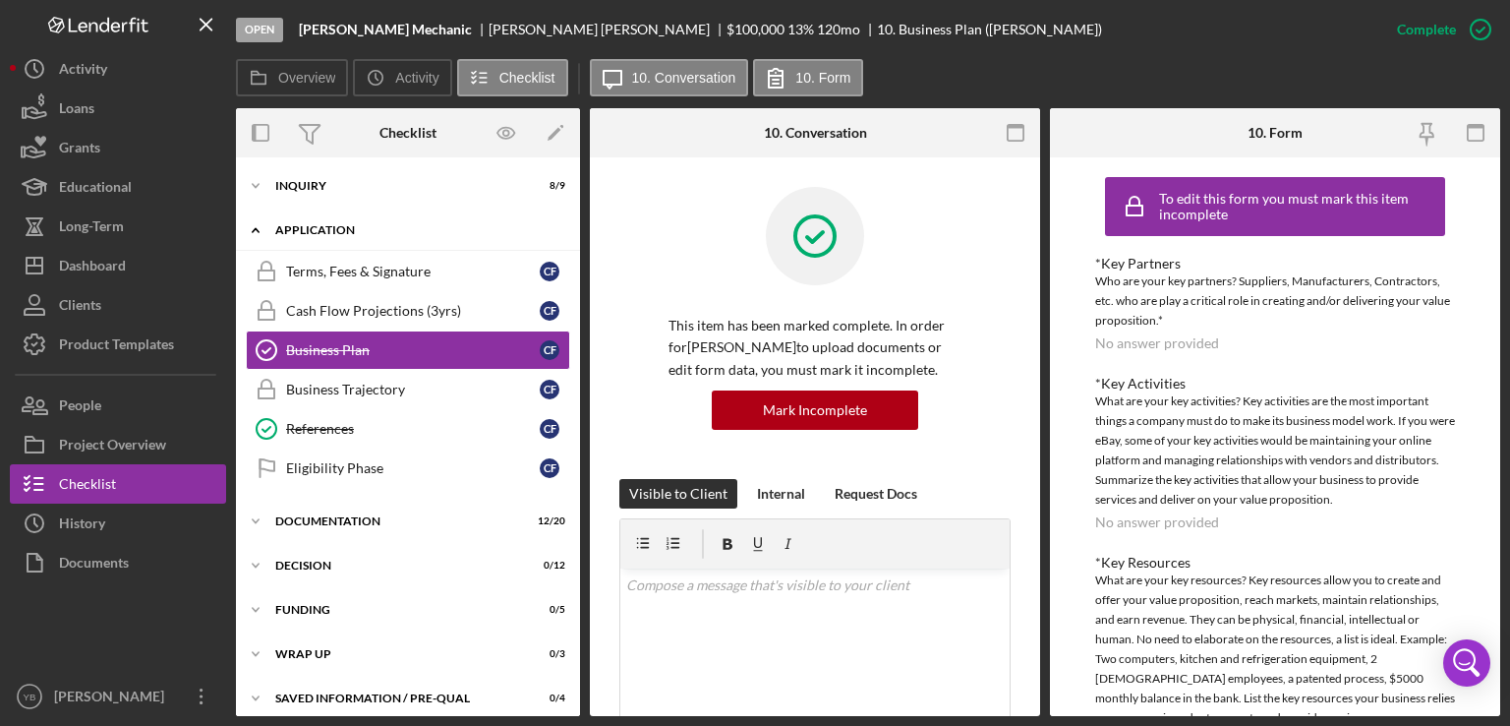
drag, startPoint x: 581, startPoint y: 289, endPoint x: 571, endPoint y: 231, distance: 58.8
click at [571, 231] on div "Overview Internal Workflow Stage Open Icon/Dropdown Arrow Archive (can unarchiv…" at bounding box center [868, 412] width 1264 height 608
click at [357, 393] on div "Business Trajectory" at bounding box center [413, 389] width 254 height 16
